Goal: Use online tool/utility: Utilize a website feature to perform a specific function

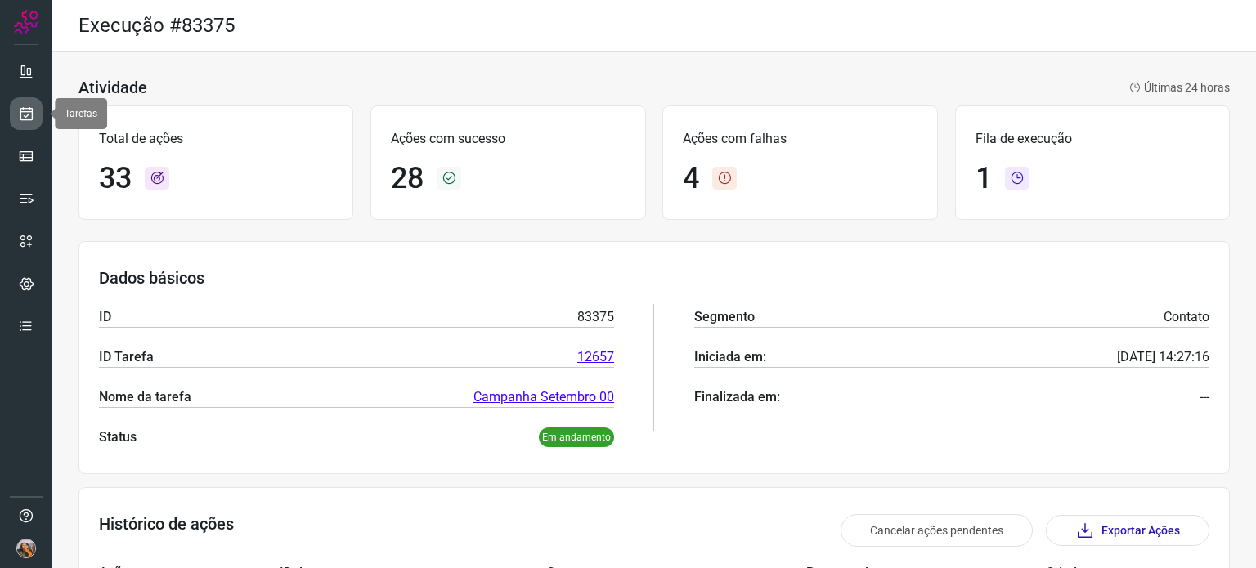
click at [27, 110] on icon at bounding box center [26, 113] width 17 height 16
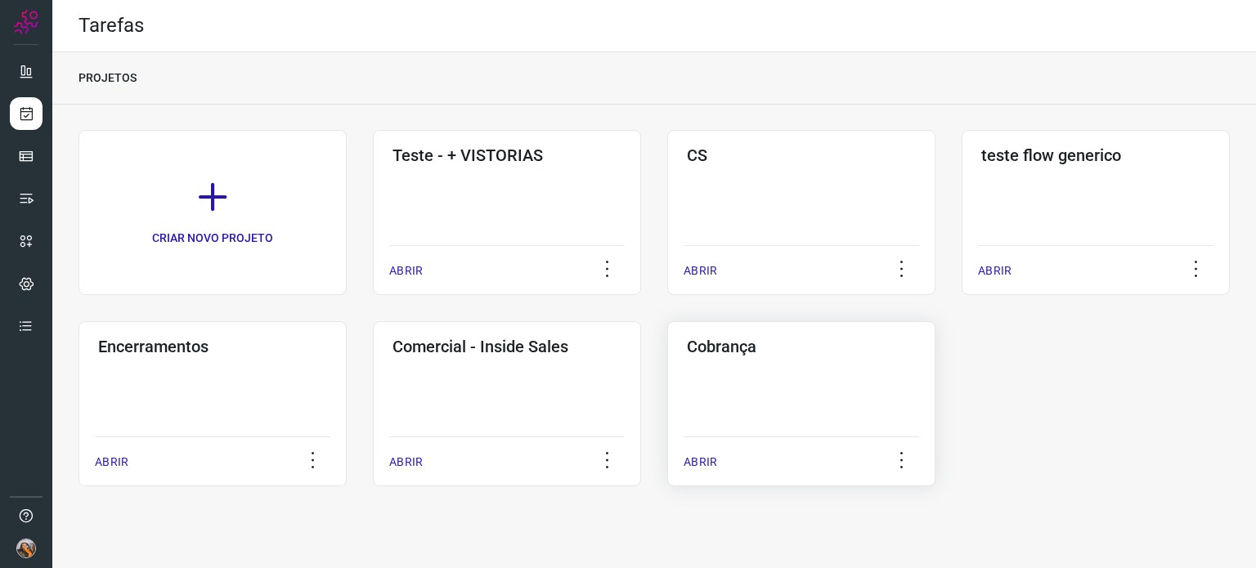
click at [704, 421] on div "Cobrança ABRIR" at bounding box center [801, 403] width 268 height 165
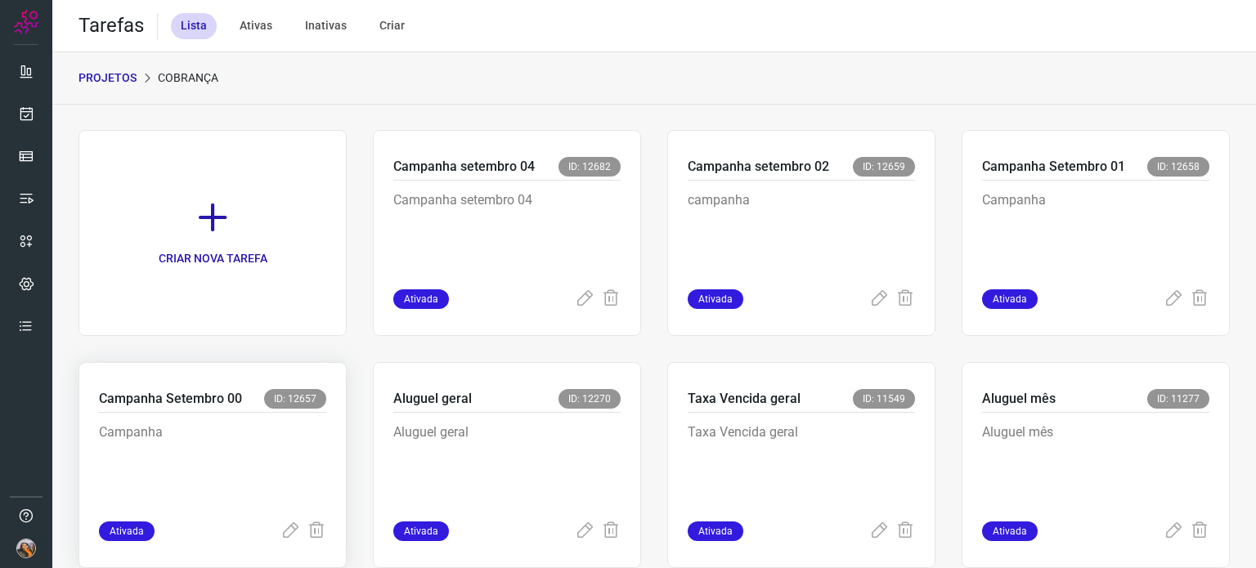
click at [258, 467] on p "Campanha" at bounding box center [212, 464] width 227 height 82
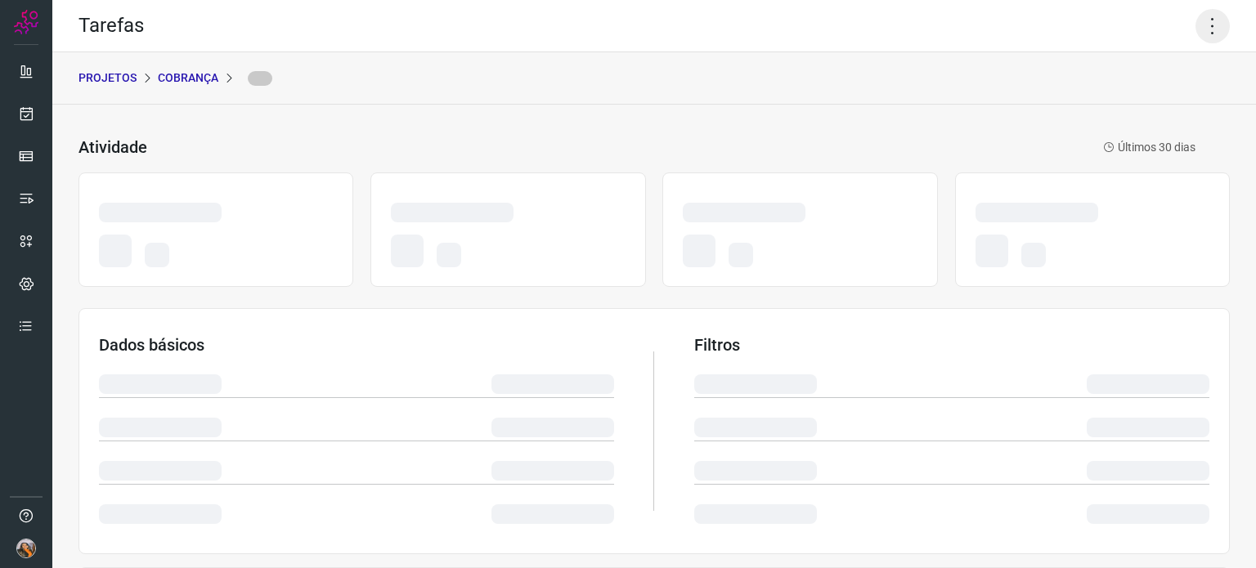
click at [1197, 36] on icon at bounding box center [1213, 26] width 34 height 34
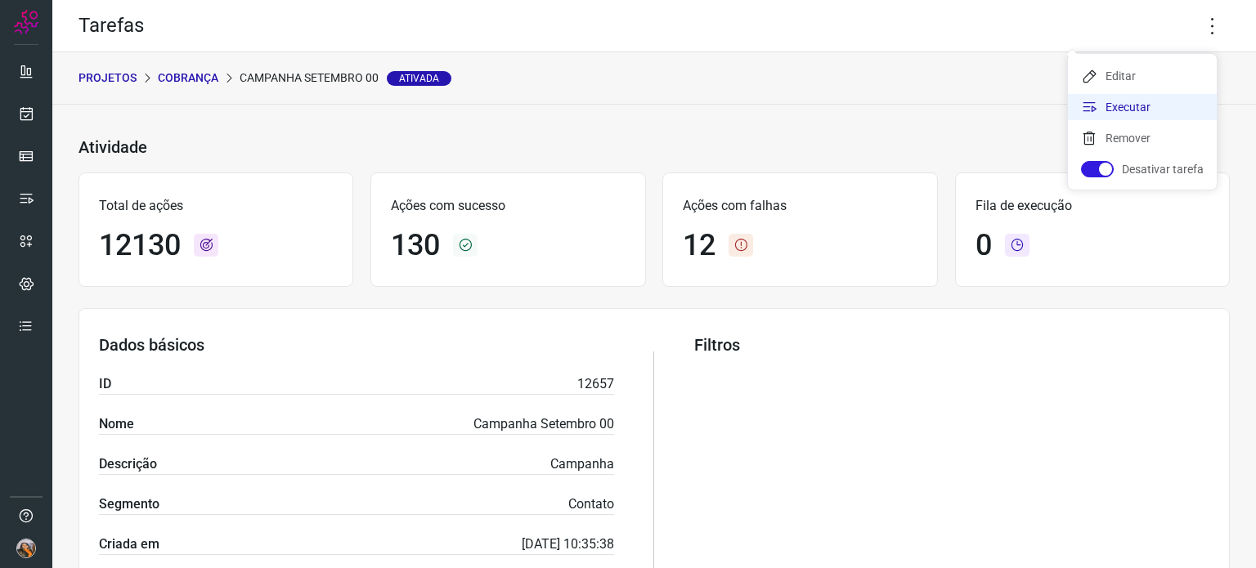
click at [1123, 112] on li "Executar" at bounding box center [1142, 107] width 149 height 26
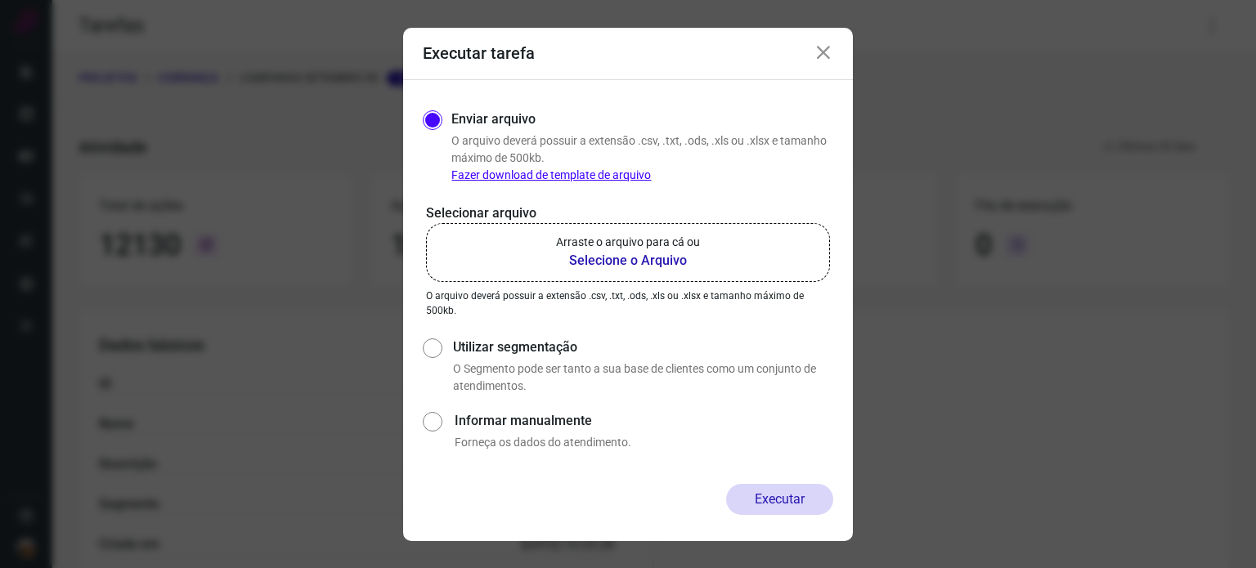
click at [607, 243] on p "Arraste o arquivo para cá ou" at bounding box center [628, 242] width 144 height 17
click at [0, 0] on input "Arraste o arquivo para cá ou Selecione o Arquivo" at bounding box center [0, 0] width 0 height 0
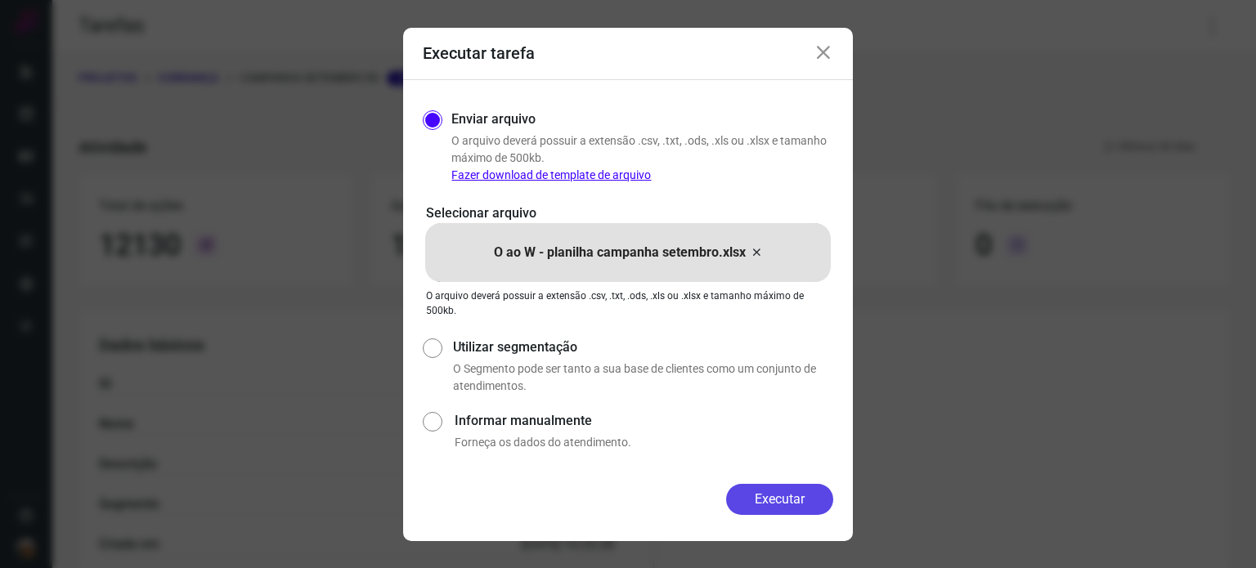
click at [755, 500] on button "Executar" at bounding box center [779, 499] width 107 height 31
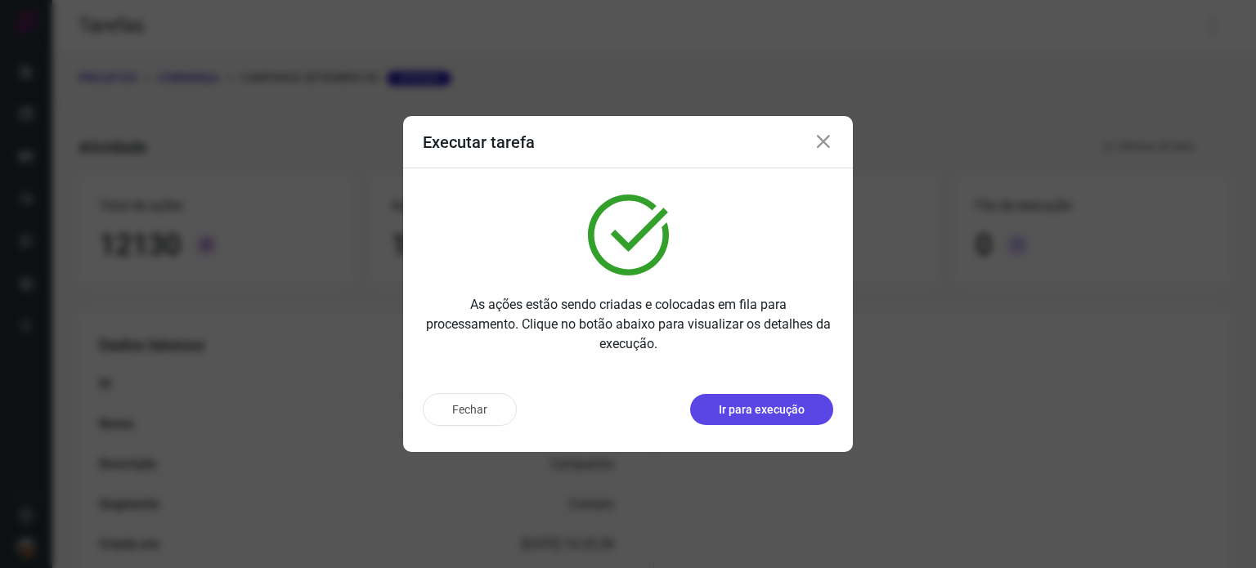
click at [749, 411] on p "Ir para execução" at bounding box center [762, 410] width 86 height 17
